Goal: Information Seeking & Learning: Learn about a topic

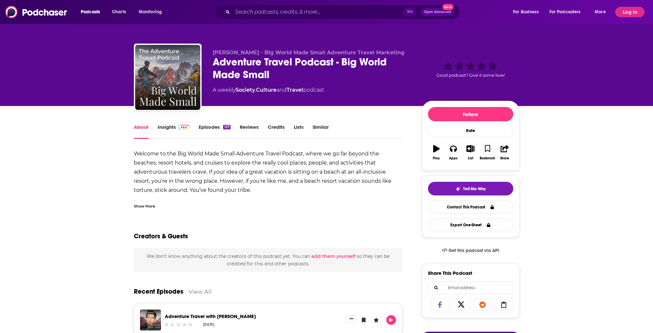
click at [162, 128] on link "Insights" at bounding box center [174, 131] width 32 height 15
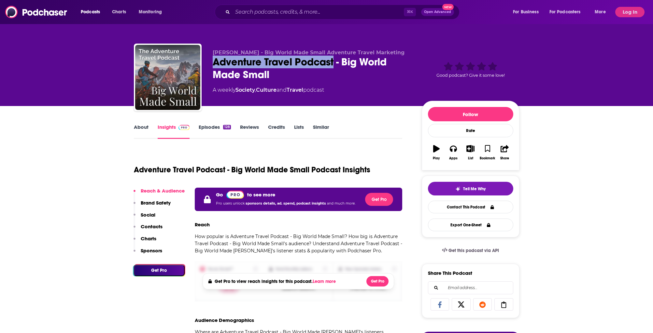
drag, startPoint x: 204, startPoint y: 64, endPoint x: 334, endPoint y: 65, distance: 130.2
click at [334, 66] on div "[PERSON_NAME] - Big World Made Small Adventure Travel Marketing Adventure Trave…" at bounding box center [326, 79] width 385 height 70
click at [333, 66] on div "Adventure Travel Podcast - Big World Made Small" at bounding box center [312, 68] width 199 height 25
drag, startPoint x: 333, startPoint y: 66, endPoint x: 330, endPoint y: 68, distance: 3.7
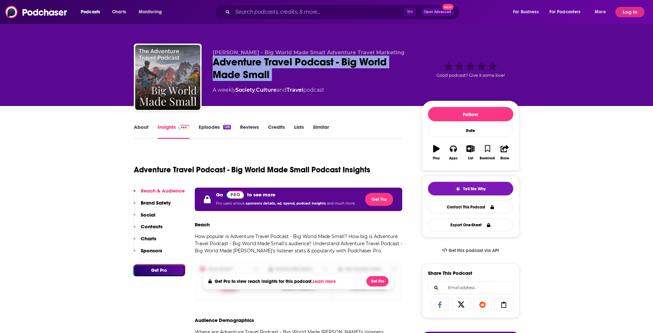
click at [333, 66] on div "Adventure Travel Podcast - Big World Made Small" at bounding box center [312, 68] width 199 height 25
